Goal: Navigation & Orientation: Find specific page/section

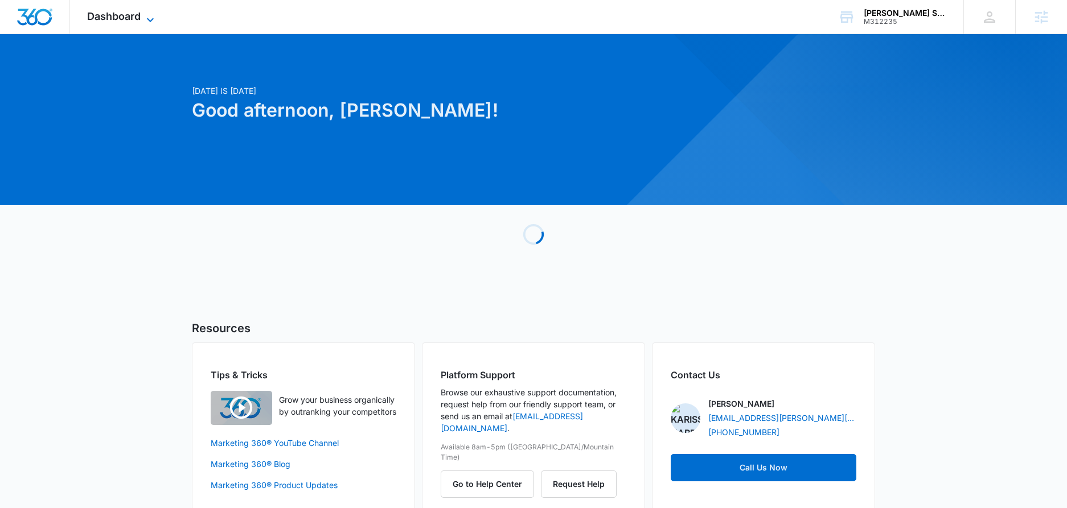
click at [150, 15] on icon at bounding box center [150, 20] width 14 height 14
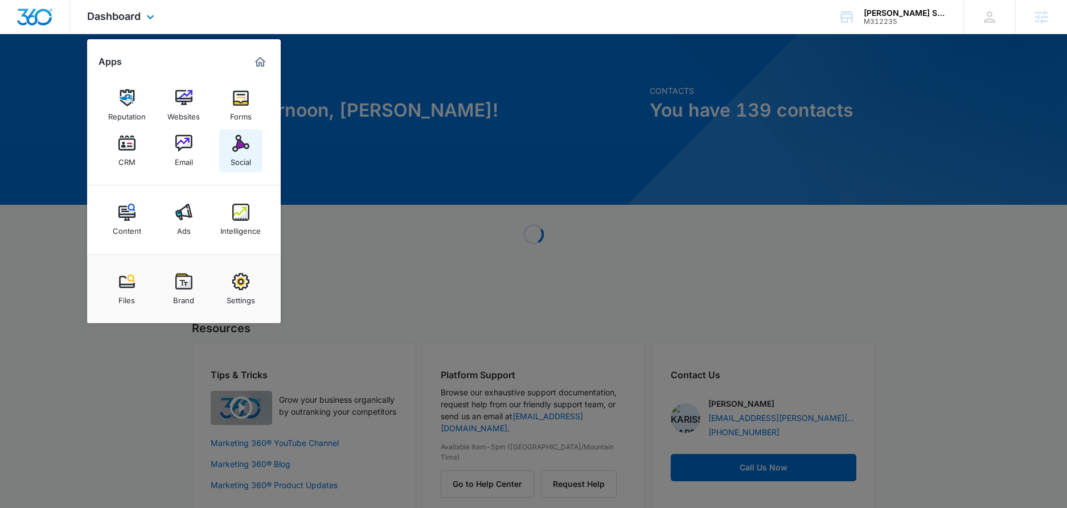
click at [236, 135] on img at bounding box center [240, 143] width 17 height 17
